Goal: Task Accomplishment & Management: Manage account settings

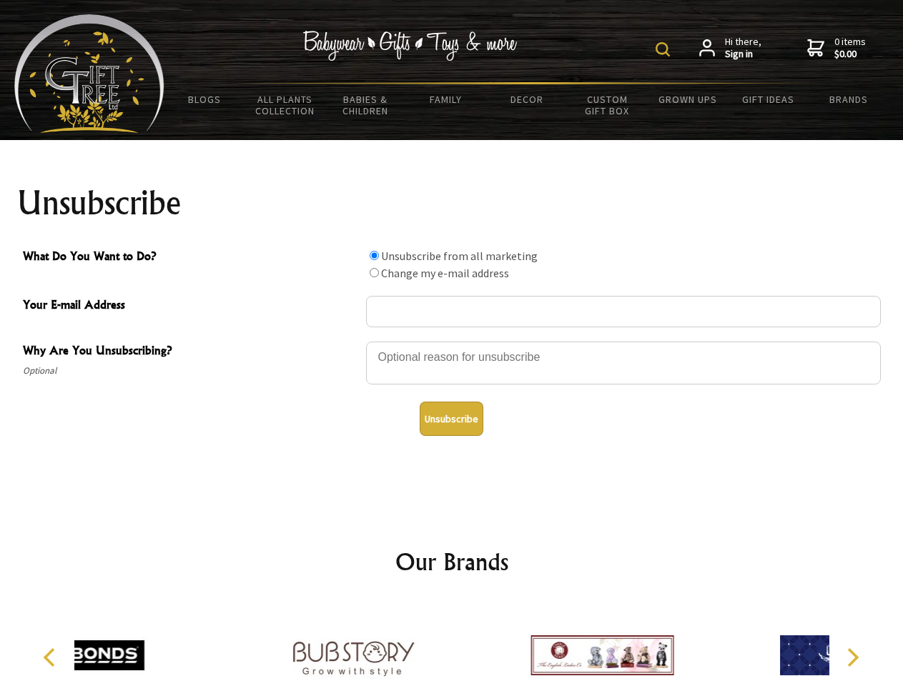
click at [665, 49] on img at bounding box center [662, 49] width 14 height 14
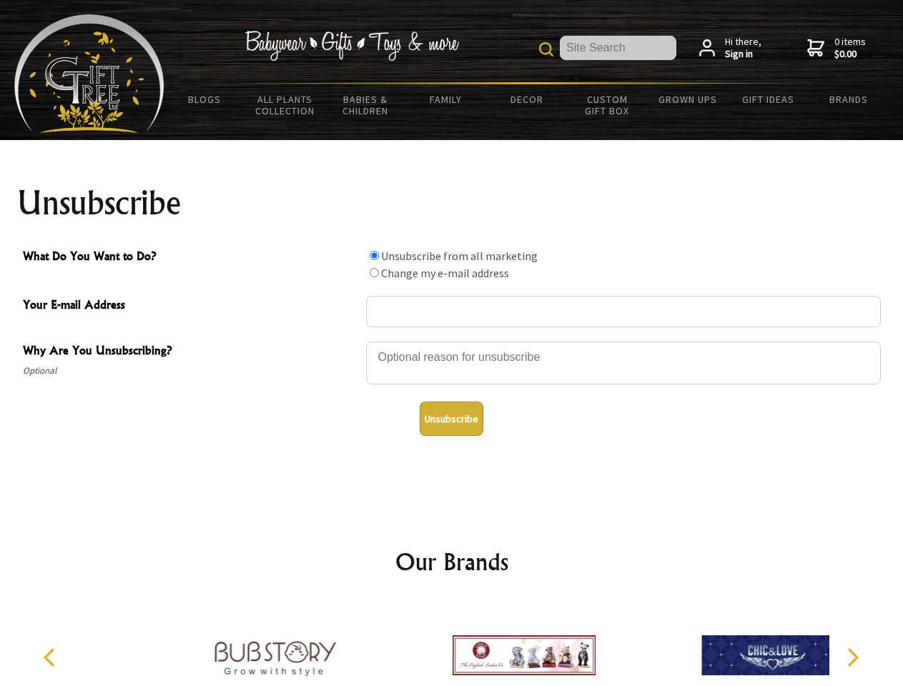
click at [452, 341] on div at bounding box center [623, 365] width 515 height 50
click at [374, 255] on input "What Do You Want to Do?" at bounding box center [373, 255] width 9 height 9
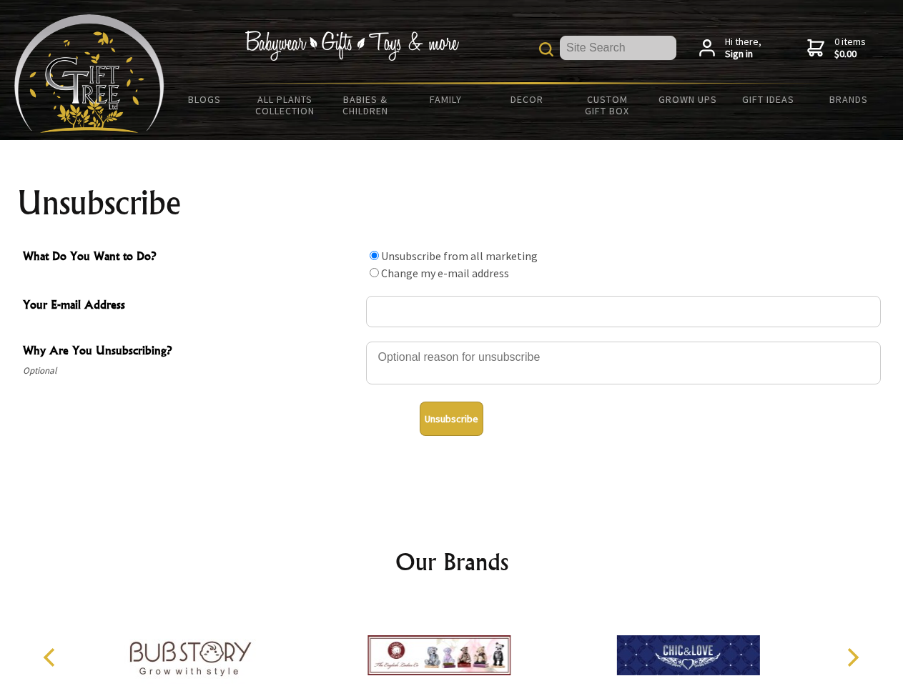
click at [374, 272] on input "What Do You Want to Do?" at bounding box center [373, 272] width 9 height 9
radio input "true"
click at [451, 419] on button "Unsubscribe" at bounding box center [451, 419] width 64 height 34
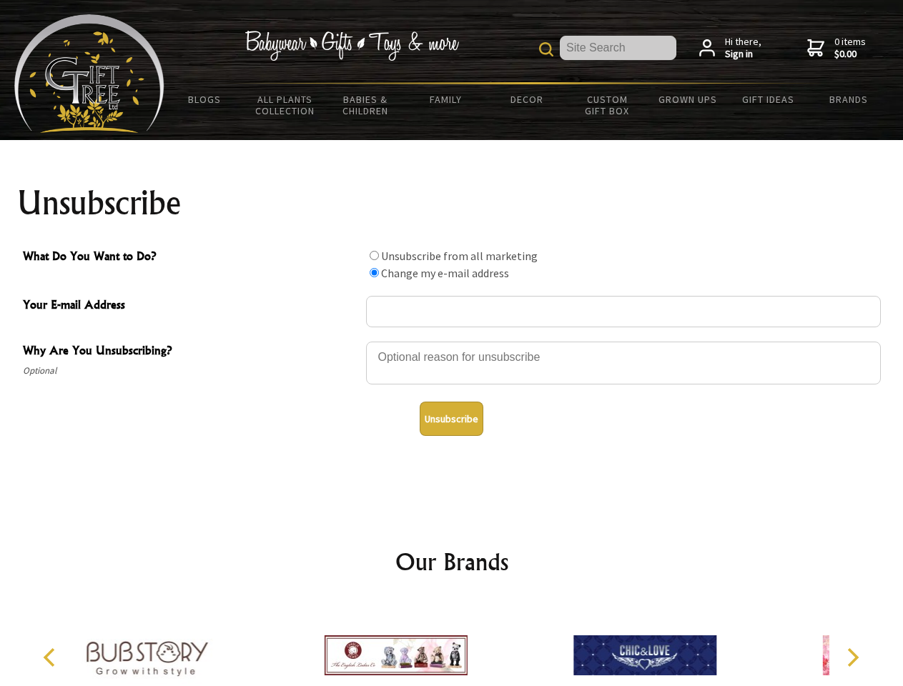
click at [452, 644] on div at bounding box center [395, 657] width 249 height 111
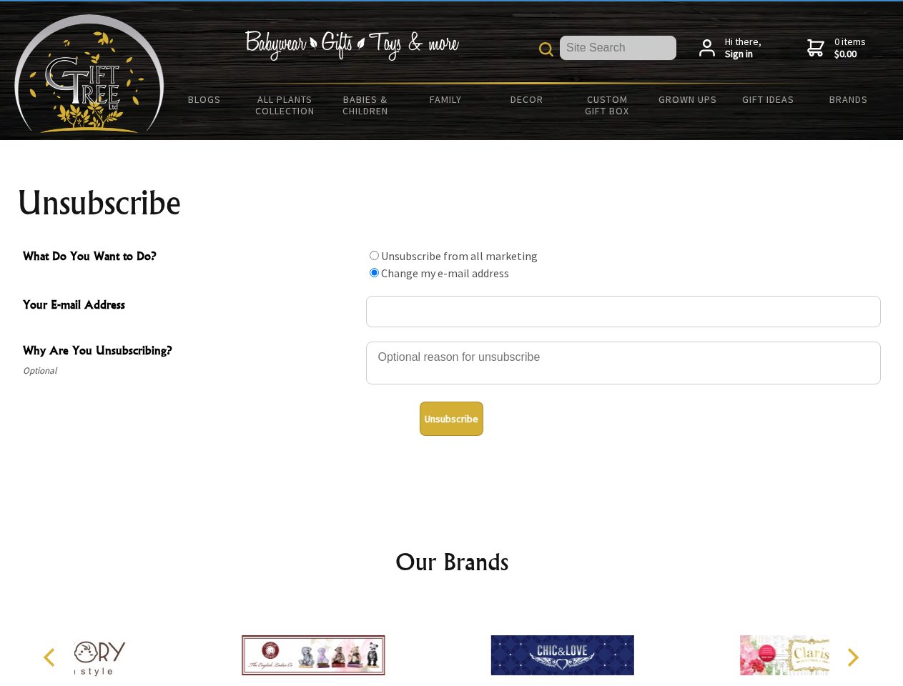
click at [51, 657] on icon "Previous" at bounding box center [50, 657] width 19 height 19
click at [852, 657] on icon "Next" at bounding box center [851, 657] width 19 height 19
